Goal: Complete application form: Fill out and submit a form for a specific purpose

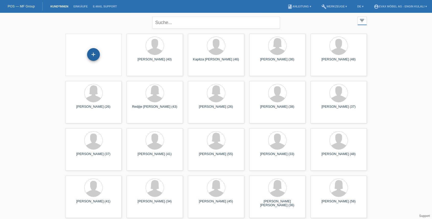
click at [94, 53] on div "+" at bounding box center [93, 54] width 13 height 13
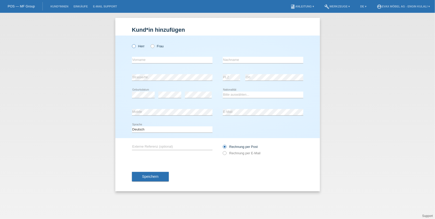
click at [131, 43] on icon at bounding box center [131, 43] width 0 height 0
click at [133, 45] on input "Herr" at bounding box center [133, 45] width 3 height 3
radio input "true"
click at [141, 59] on input "text" at bounding box center [172, 60] width 81 height 6
type input "Valon"
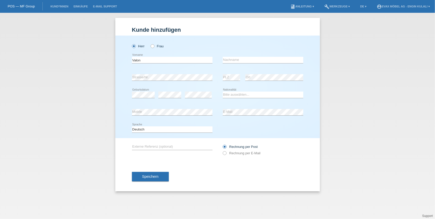
click at [231, 57] on div "error Nachname" at bounding box center [263, 59] width 81 height 17
click at [231, 58] on input "text" at bounding box center [263, 60] width 81 height 6
type input "Basha"
click at [236, 95] on select "Bitte auswählen... Schweiz Deutschland Liechtenstein Österreich ------------ Af…" at bounding box center [263, 95] width 81 height 6
select select "XK"
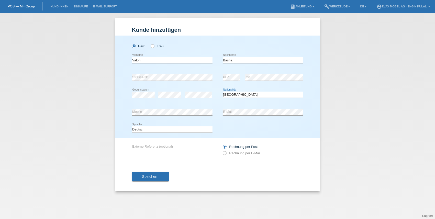
click at [223, 92] on select "Bitte auswählen... Schweiz Deutschland Liechtenstein Österreich ------------ Af…" at bounding box center [263, 95] width 81 height 6
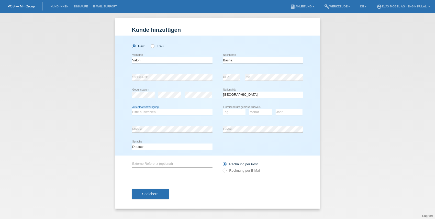
click at [148, 111] on select "Bitte auswählen... C B B - Flüchtlingsstatus Andere" at bounding box center [172, 112] width 81 height 6
select select "C"
click at [132, 109] on select "Bitte auswählen... C B B - Flüchtlingsstatus Andere" at bounding box center [172, 112] width 81 height 6
click at [223, 111] on select "Tag 01 02 03 04 05 06 07 08 09 10 11" at bounding box center [234, 112] width 23 height 6
click at [250, 119] on div "Monat 01 02 03 04 05 06 07 08 09 10 11 12 error" at bounding box center [260, 112] width 23 height 17
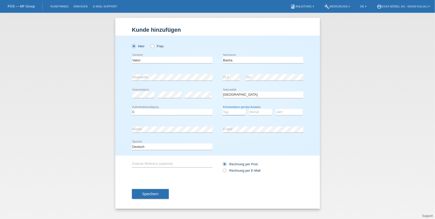
click at [234, 113] on select "Tag 01 02 03 04 05 06 07 08 09 10 11" at bounding box center [234, 112] width 23 height 6
select select "03"
click at [223, 109] on select "Tag 01 02 03 04 05 06 07 08 09 10 11" at bounding box center [234, 112] width 23 height 6
click at [256, 115] on select "Monat 01 02 03 04 05 06 07 08 09 10 11" at bounding box center [260, 112] width 23 height 6
select select "08"
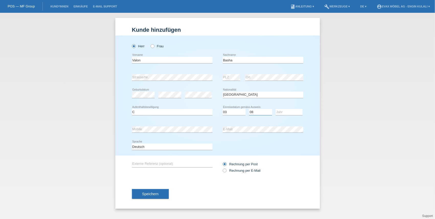
click at [249, 109] on select "Monat 01 02 03 04 05 06 07 08 09 10 11" at bounding box center [260, 112] width 23 height 6
click at [282, 112] on select "Jahr 2025 2024 2023 2022 2021 2020 2019 2018 2017 2016 2015 2014 2013 2012 2011…" at bounding box center [289, 112] width 27 height 6
select select "2014"
click at [276, 109] on select "Jahr 2025 2024 2023 2022 2021 2020 2019 2018 2017 2016 2015 2014 2013 2012 2011…" at bounding box center [289, 112] width 27 height 6
click at [153, 191] on button "Speichern" at bounding box center [150, 194] width 37 height 10
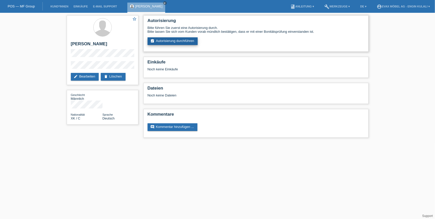
click at [166, 39] on link "assignment_turned_in Autorisierung durchführen" at bounding box center [173, 41] width 50 height 8
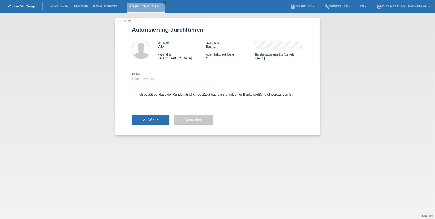
click at [141, 78] on select "Bitte auswählen CHF 1.00 - CHF 499.00 CHF 500.00 - CHF 1'999.00 CHF 2'000.00 - …" at bounding box center [172, 79] width 81 height 6
select select "3"
click at [132, 76] on select "Bitte auswählen CHF 1.00 - CHF 499.00 CHF 500.00 - CHF 1'999.00 CHF 2'000.00 - …" at bounding box center [172, 79] width 81 height 6
click at [141, 94] on label "Ich bestätige, dass der Kunde mündlich bestätigt hat, dass er mit einer Bonität…" at bounding box center [213, 95] width 162 height 4
click at [135, 94] on input "Ich bestätige, dass der Kunde mündlich bestätigt hat, dass er mit einer Bonität…" at bounding box center [133, 94] width 3 height 3
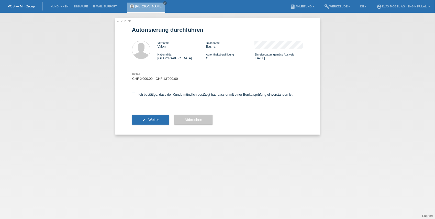
checkbox input "true"
click at [147, 123] on button "check Weiter" at bounding box center [150, 120] width 37 height 10
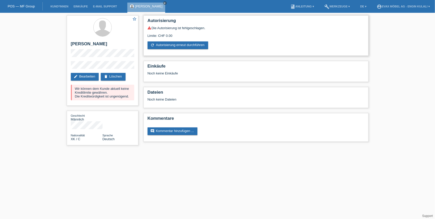
drag, startPoint x: 166, startPoint y: 36, endPoint x: 178, endPoint y: 35, distance: 12.6
click at [178, 35] on div "Limite: CHF 0.00" at bounding box center [256, 34] width 217 height 8
click at [121, 150] on html "POS — MF Group Kund*innen Einkäufe E-Mail Support [PERSON_NAME] close menu" at bounding box center [217, 75] width 435 height 150
